Goal: Task Accomplishment & Management: Use online tool/utility

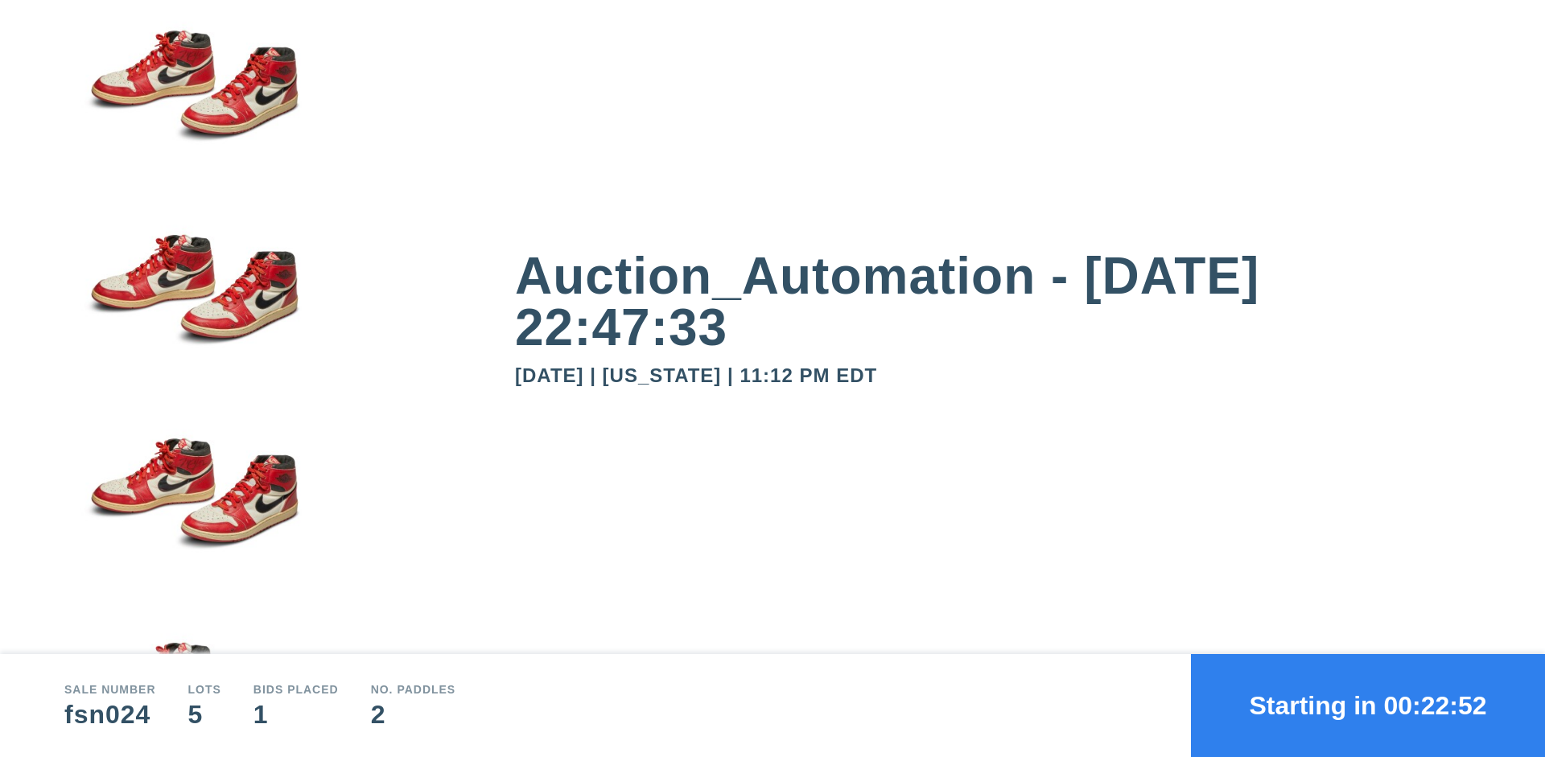
click at [1368, 706] on button "Starting in 00:22:52" at bounding box center [1368, 705] width 354 height 103
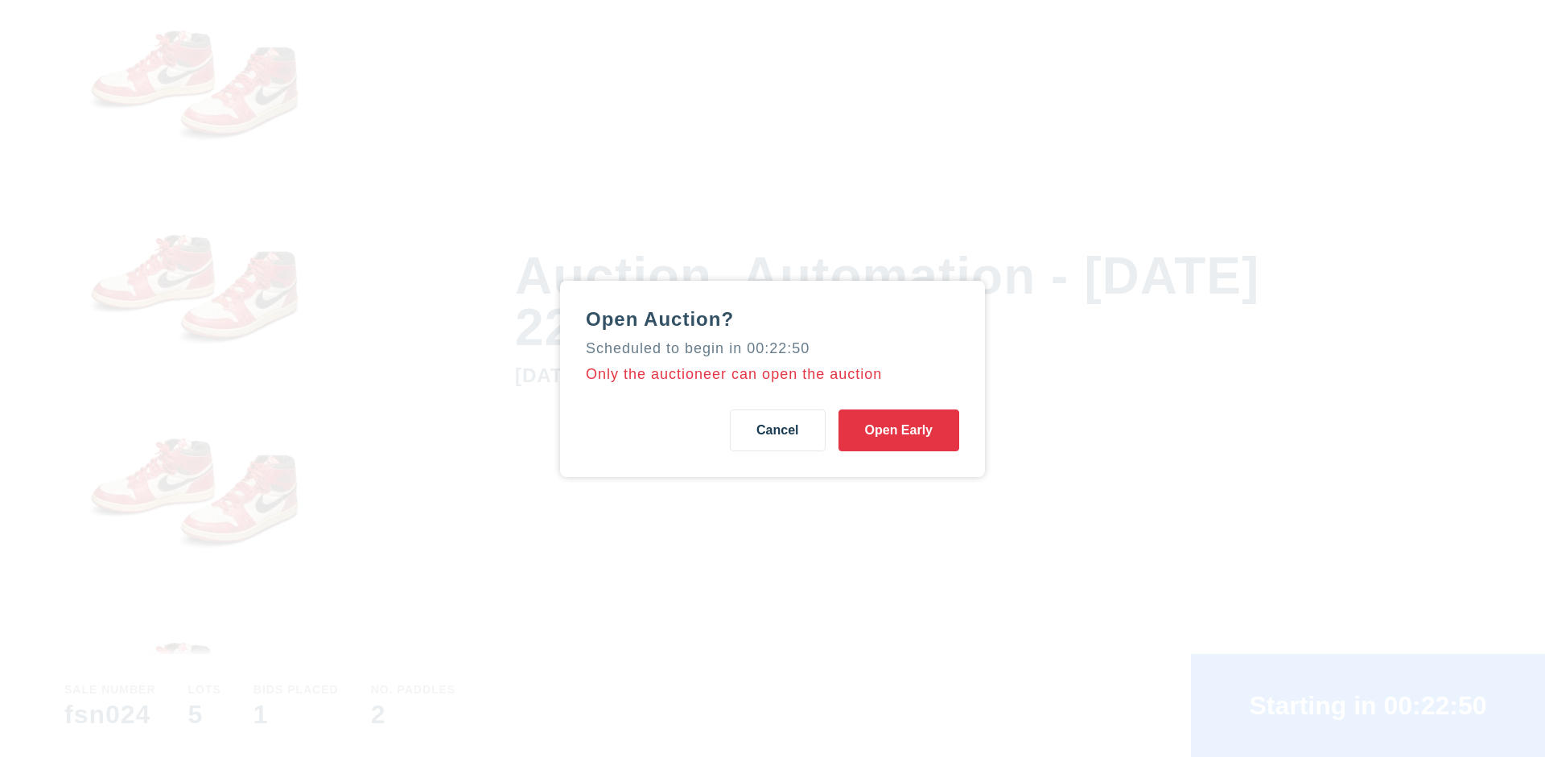
click at [899, 430] on button "Open Early" at bounding box center [899, 431] width 121 height 42
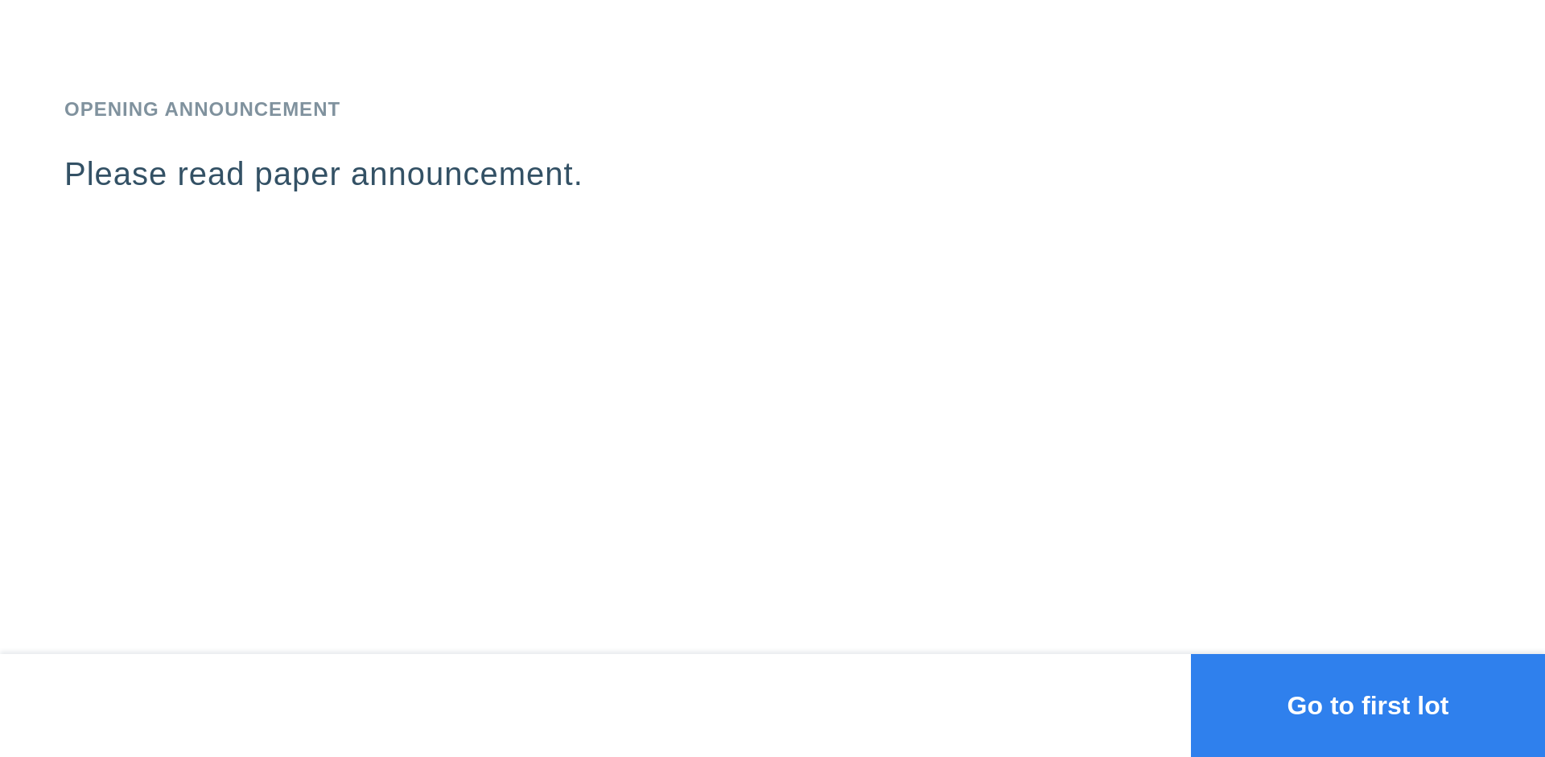
click at [1368, 706] on button "Go to first lot" at bounding box center [1368, 705] width 354 height 103
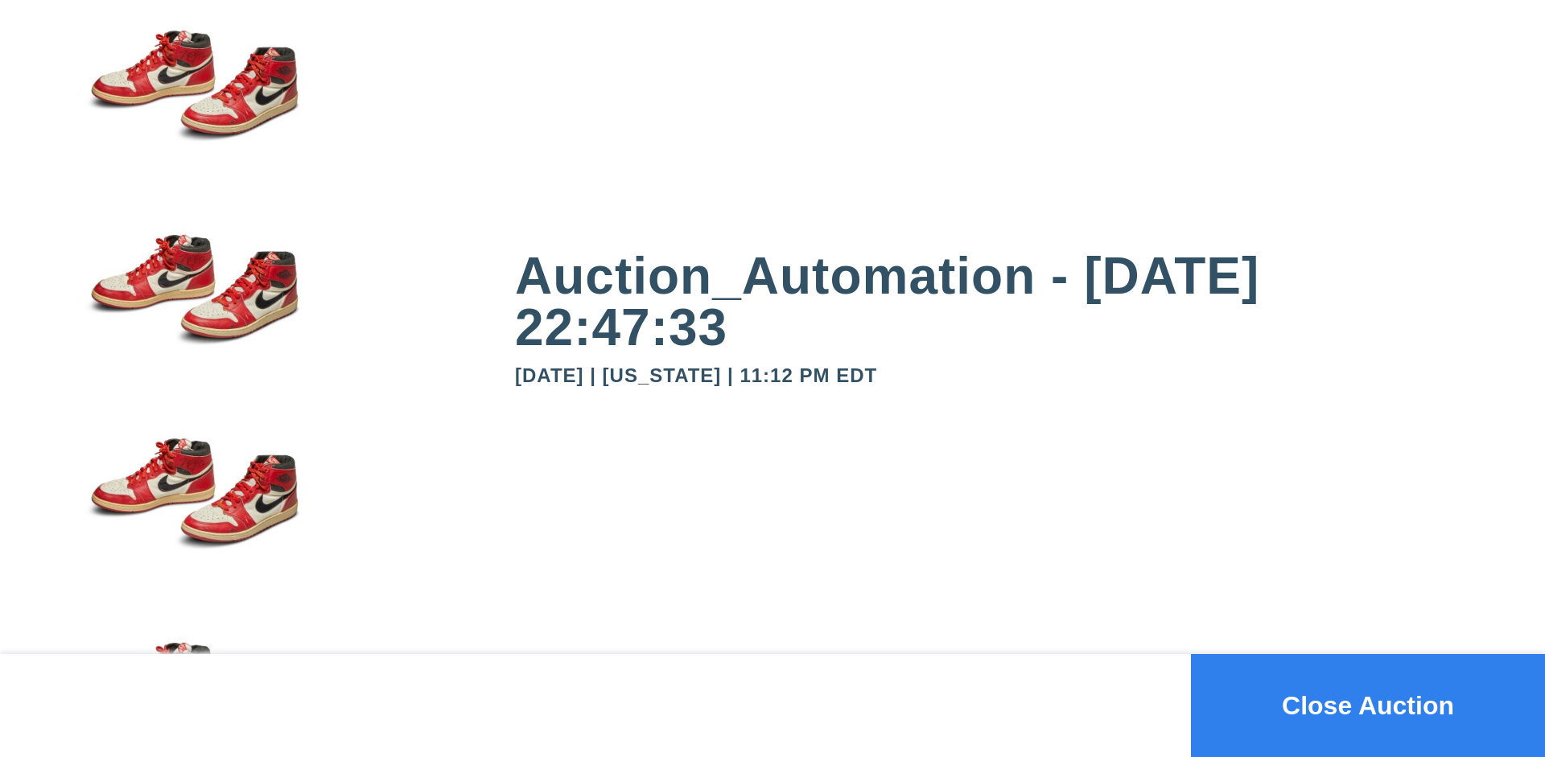
click at [1368, 706] on button "Close Auction" at bounding box center [1368, 705] width 354 height 103
